Goal: Find specific page/section: Find specific page/section

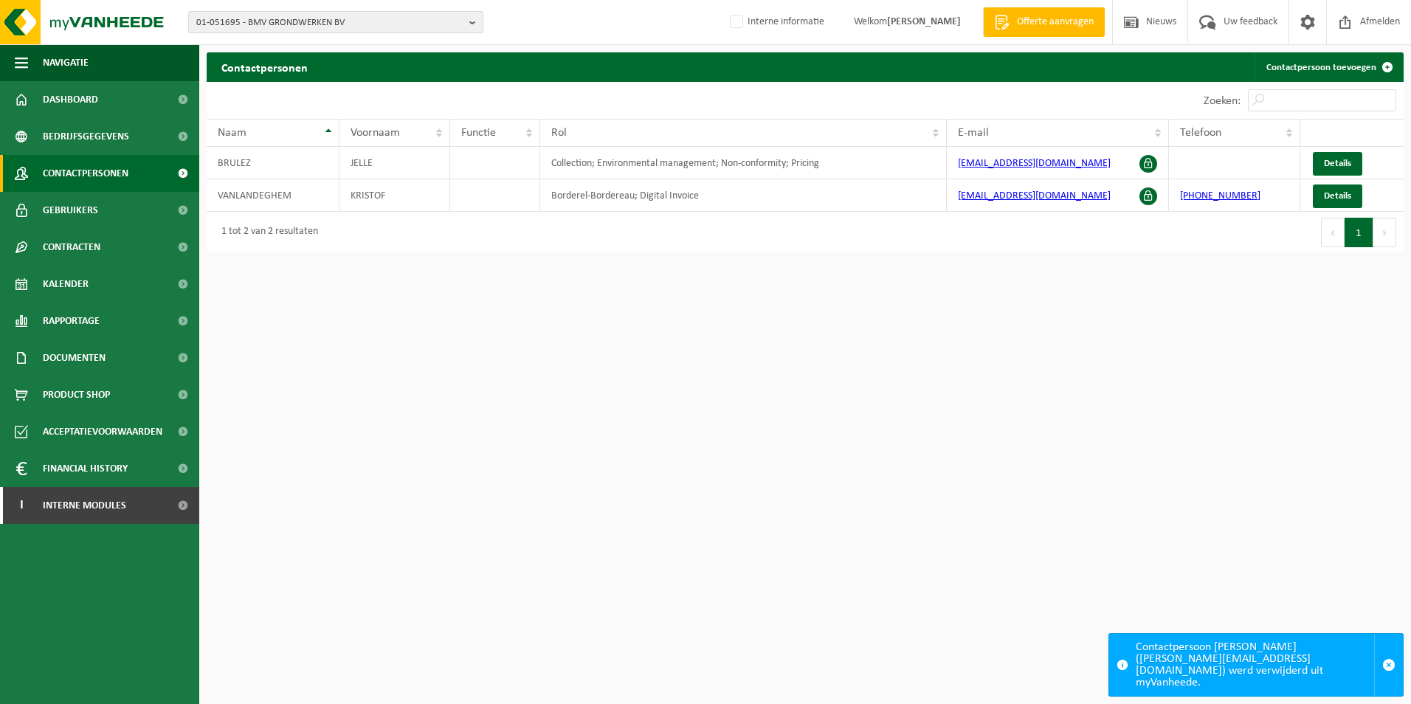
click at [257, 22] on span "01-051695 - BMV GRONDWERKEN BV" at bounding box center [329, 23] width 267 height 22
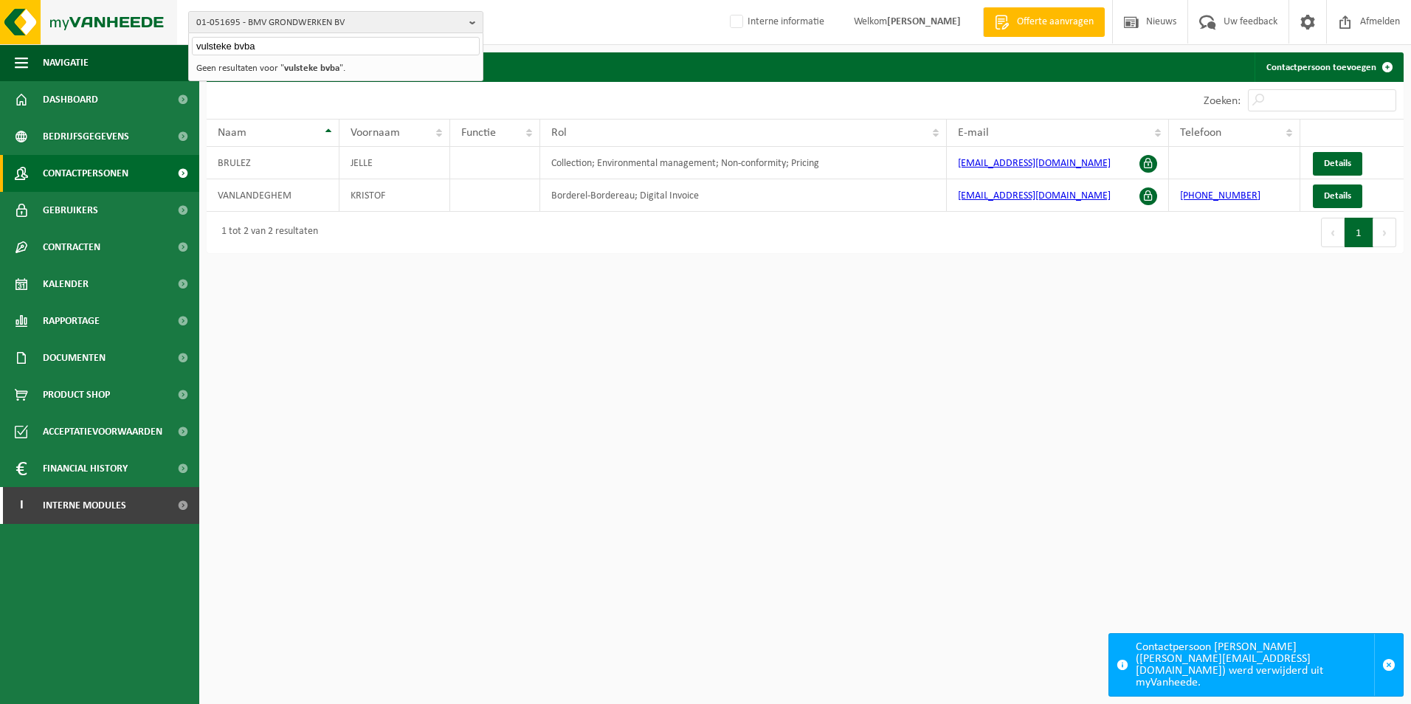
drag, startPoint x: 201, startPoint y: 41, endPoint x: 73, endPoint y: 41, distance: 127.6
click at [75, 41] on div "01-051695 - BMV GRONDWERKEN BV vulsteke bvba 01-051695 - BMV GRONDWERKEN BV Gee…" at bounding box center [705, 22] width 1411 height 45
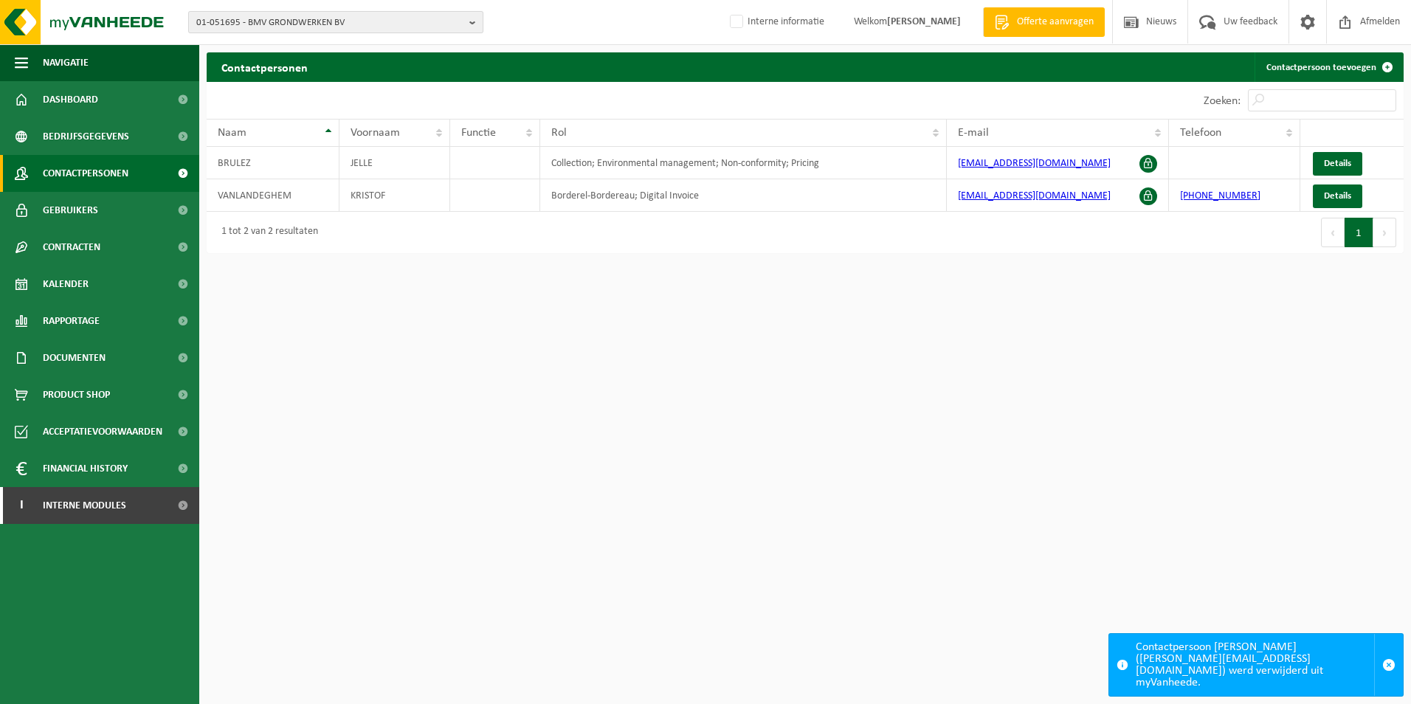
click at [242, 24] on span "01-051695 - BMV GRONDWERKEN BV" at bounding box center [329, 23] width 267 height 22
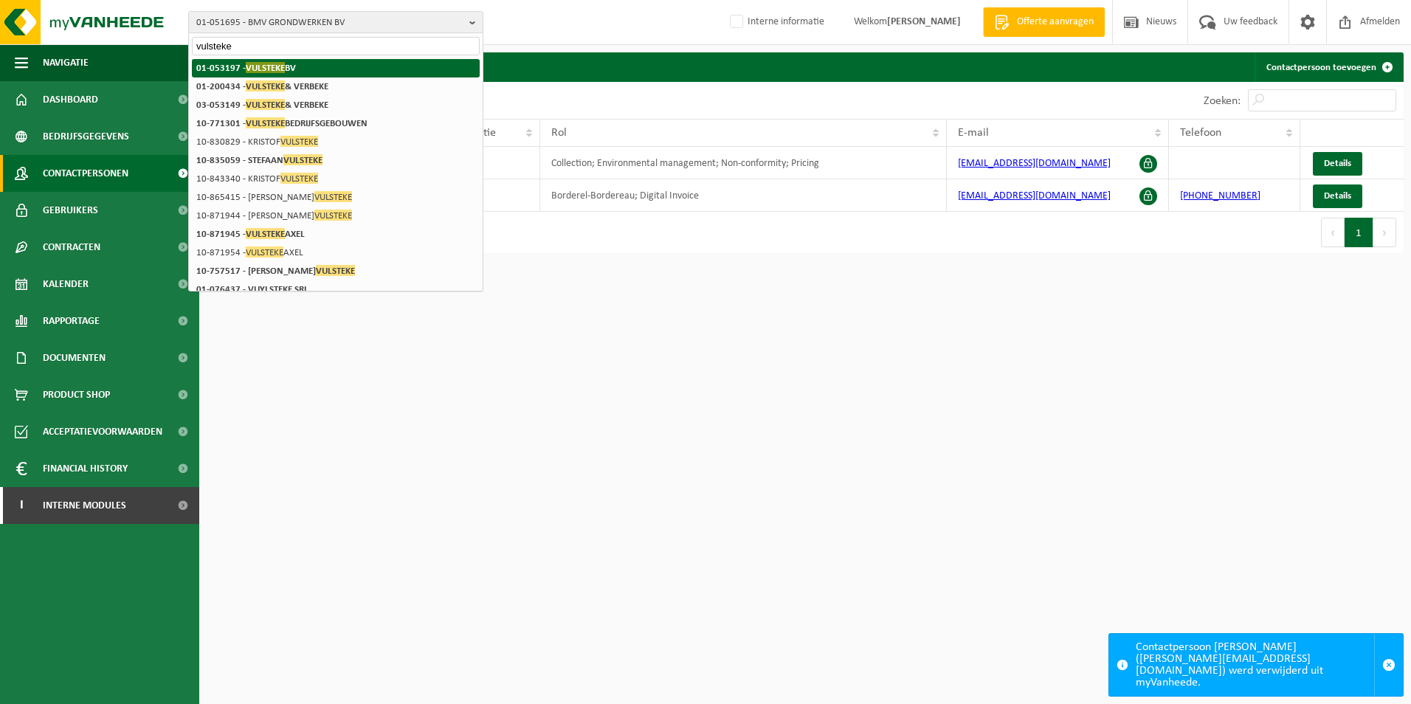
type input "vulsteke"
click at [245, 69] on strong "01-053197 - VULSTEKE BV" at bounding box center [246, 67] width 100 height 11
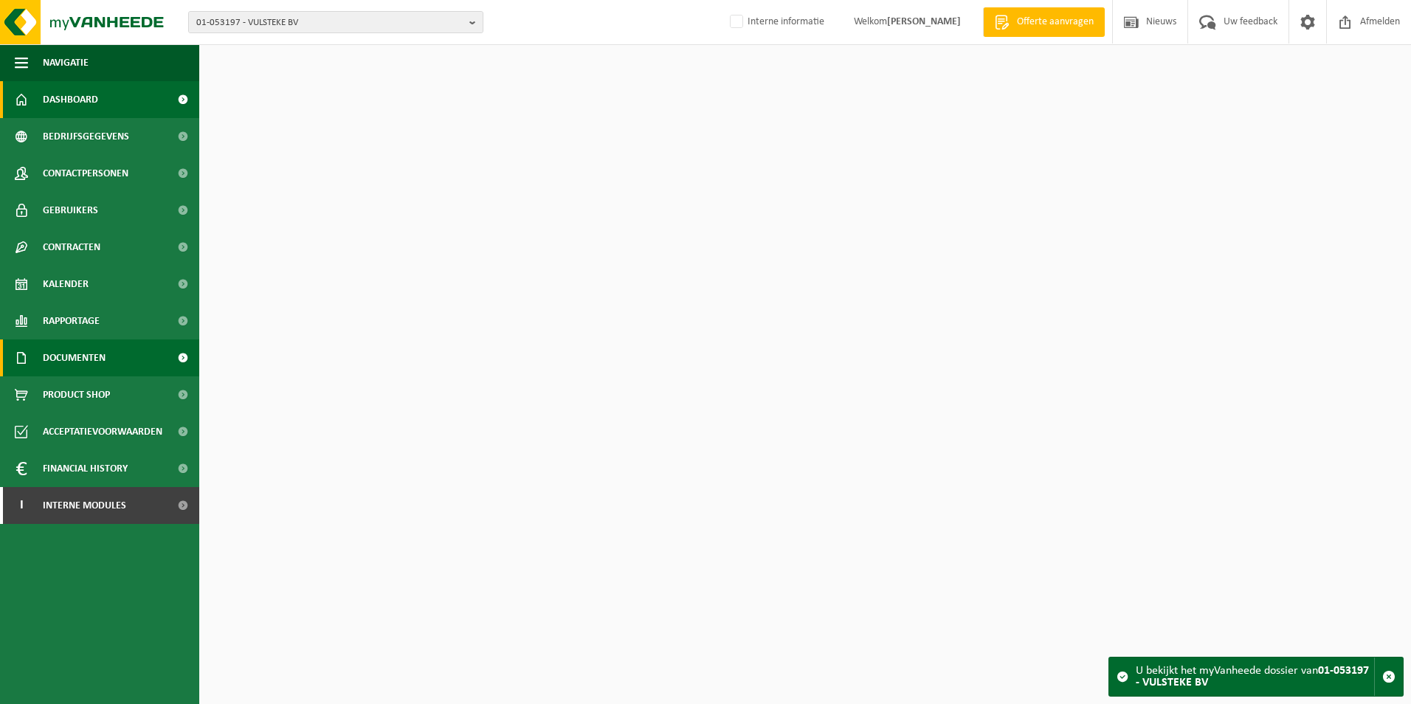
click at [97, 351] on span "Documenten" at bounding box center [74, 357] width 63 height 37
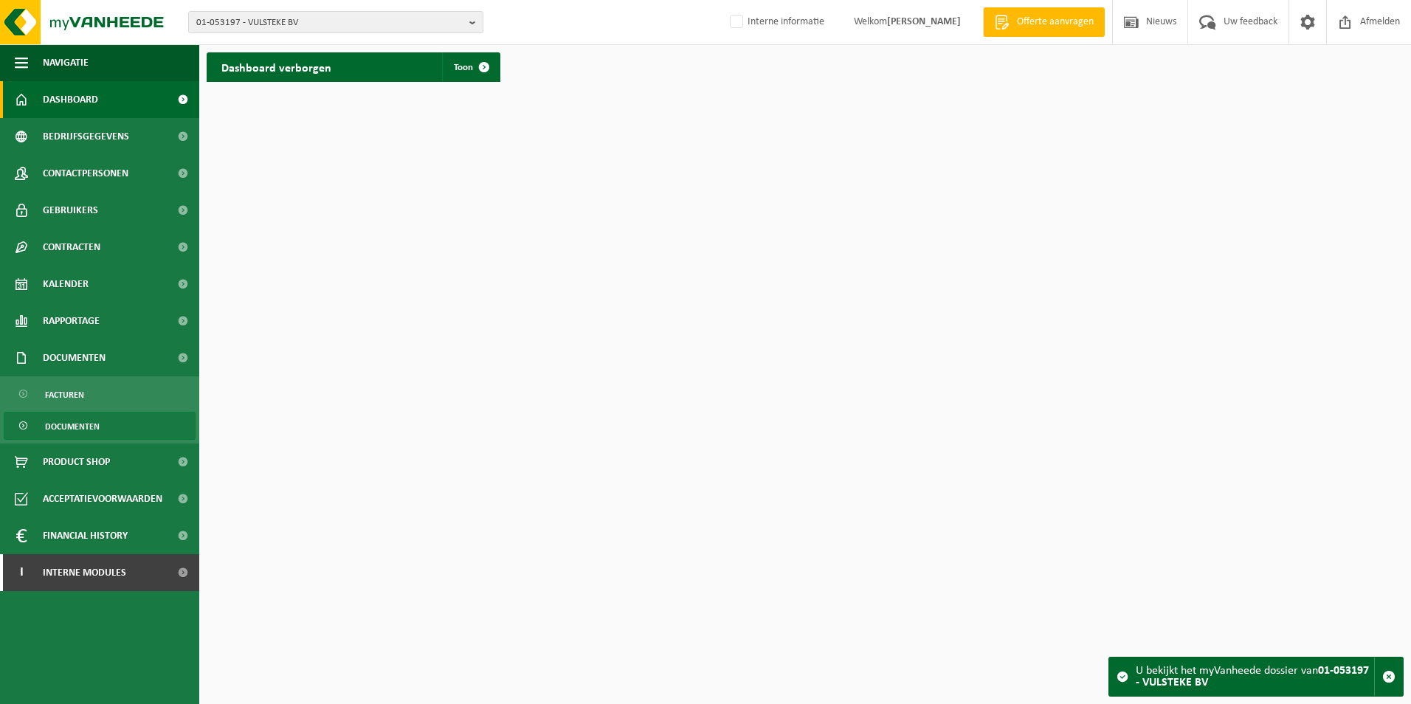
click at [83, 419] on span "Documenten" at bounding box center [72, 426] width 55 height 28
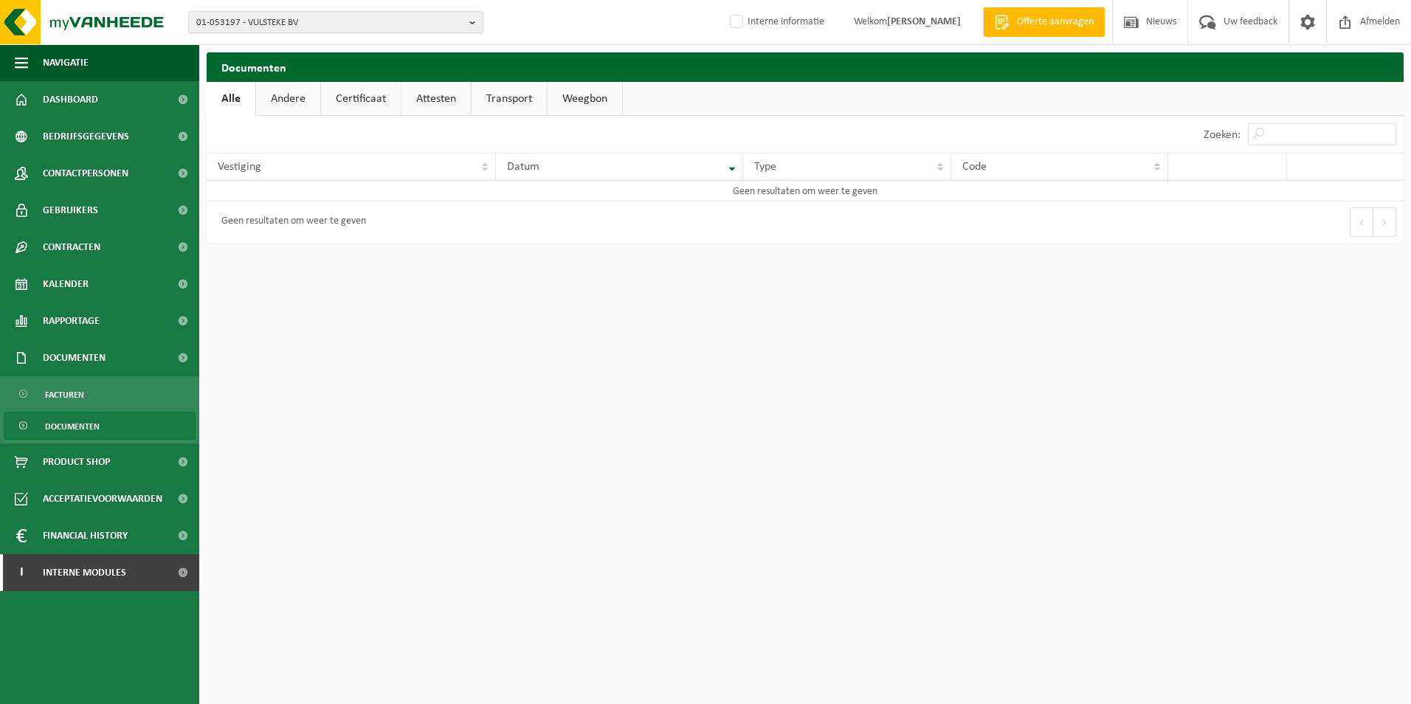
click at [585, 100] on link "Weegbon" at bounding box center [584, 99] width 75 height 34
